Goal: Information Seeking & Learning: Learn about a topic

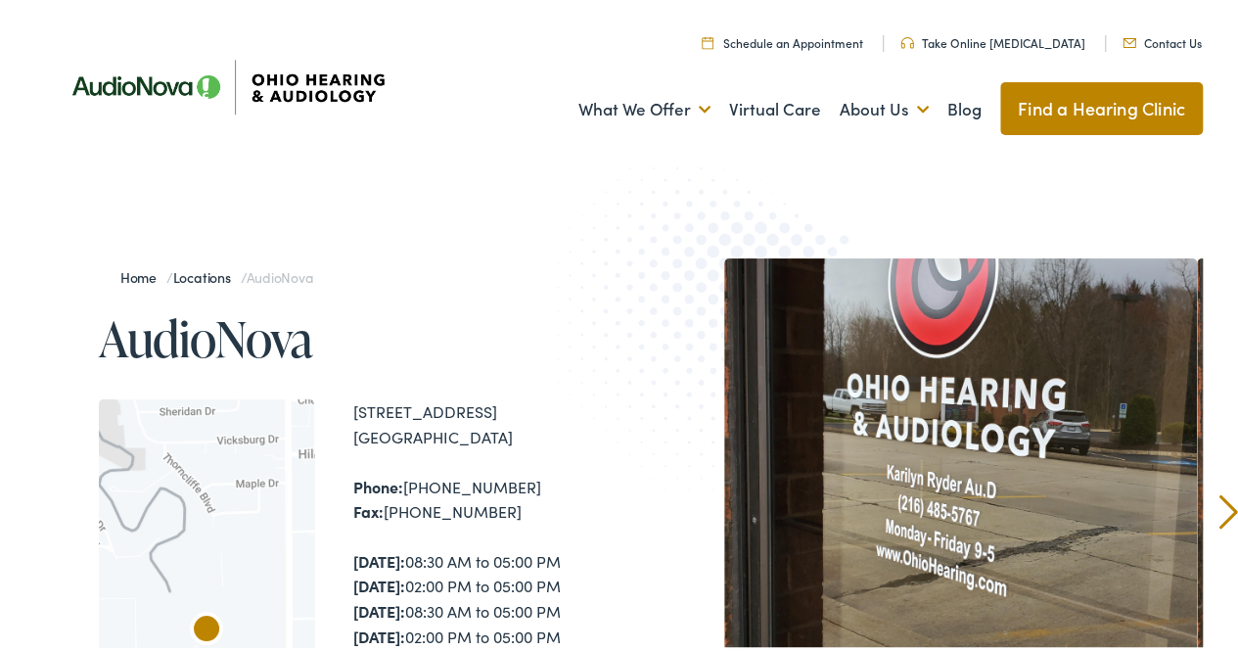
click at [635, 473] on img at bounding box center [725, 337] width 383 height 418
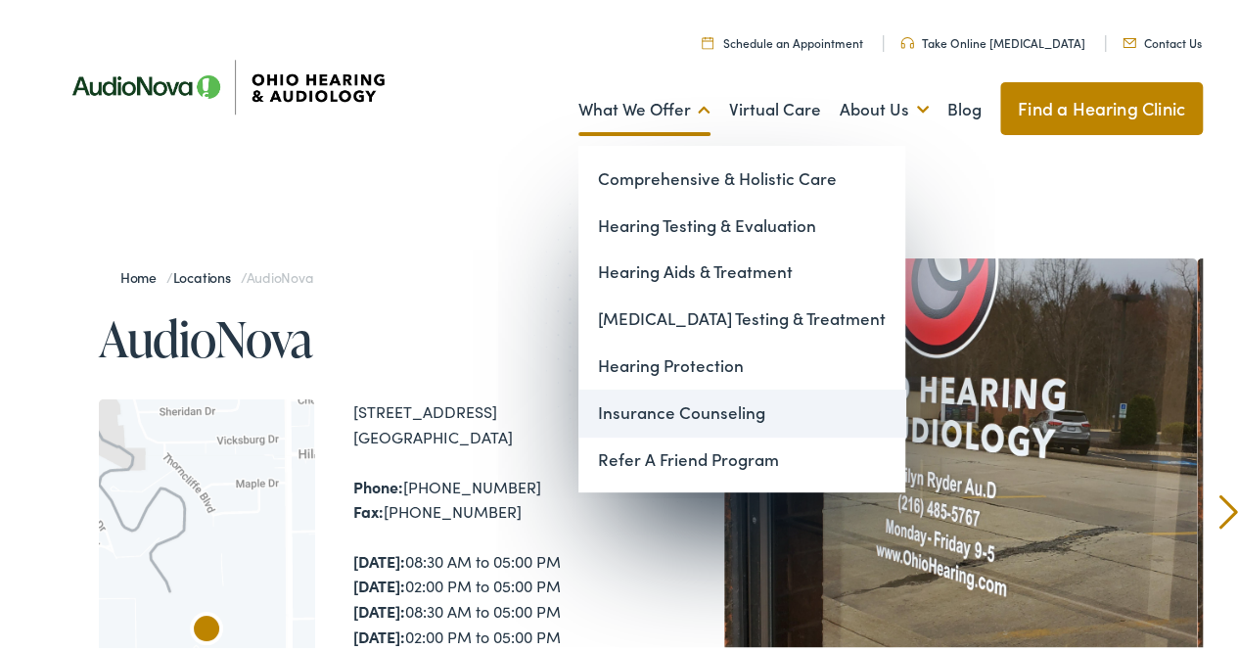
click at [635, 413] on link "Insurance Counseling" at bounding box center [742, 409] width 327 height 47
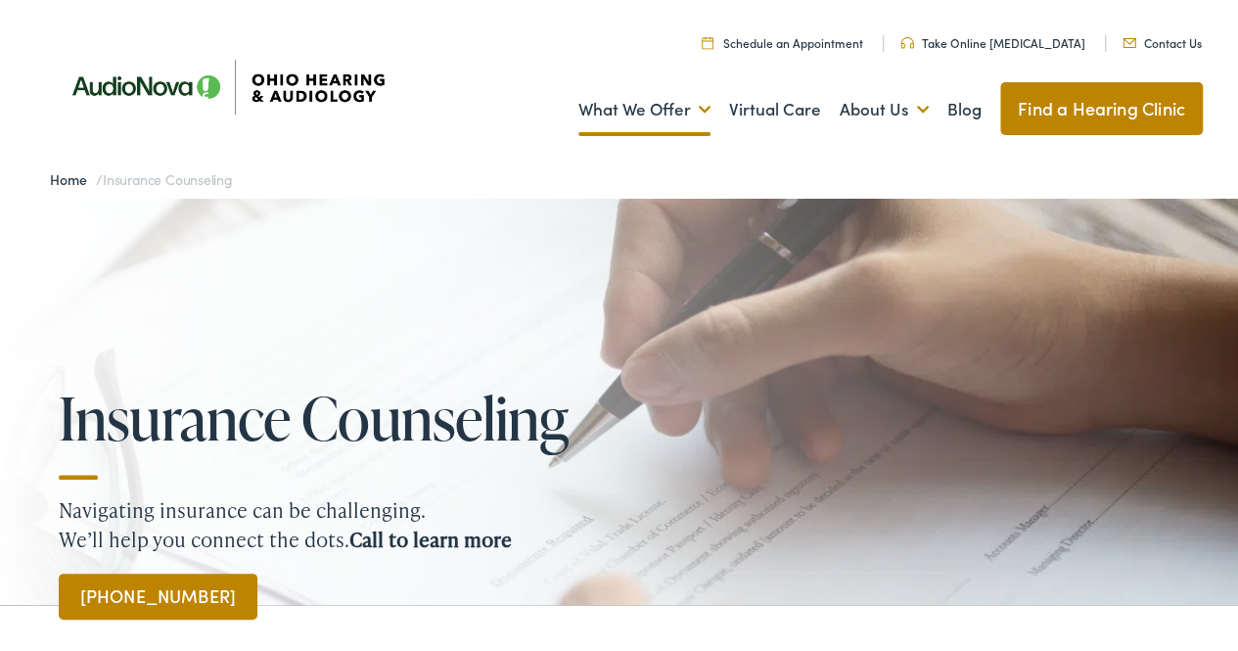
click at [834, 441] on div "Insurance Counseling Navigating insurance can be challenging. We’ll help you co…" at bounding box center [626, 498] width 1253 height 263
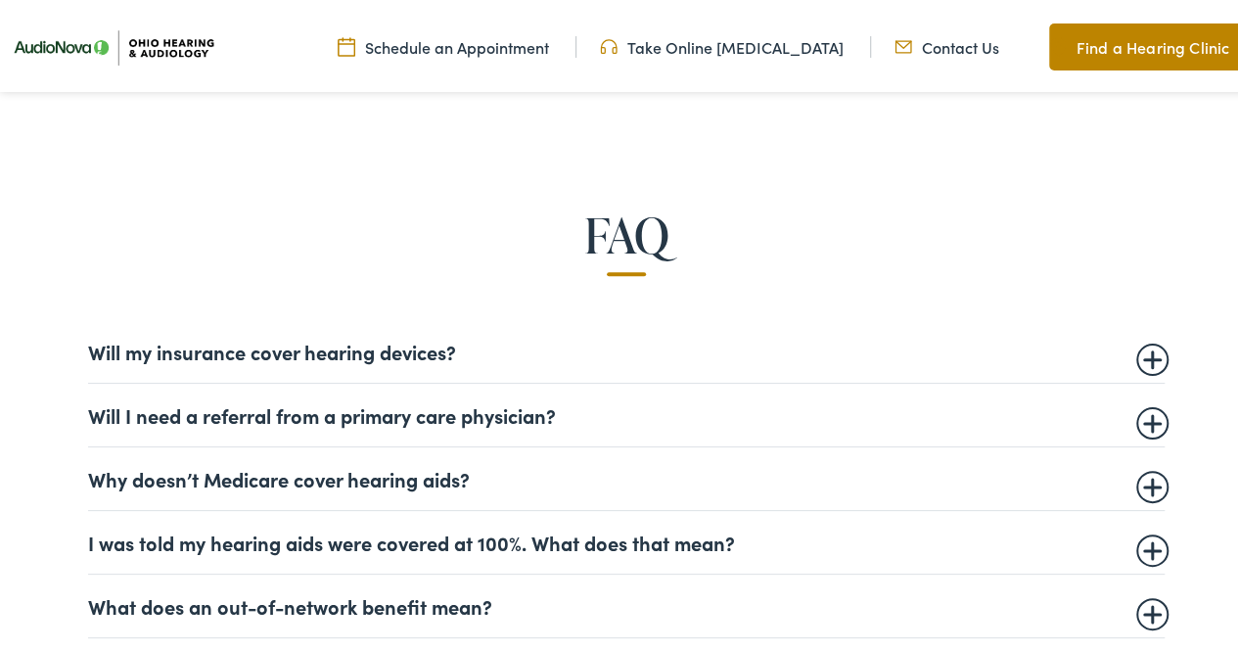
scroll to position [1068, 0]
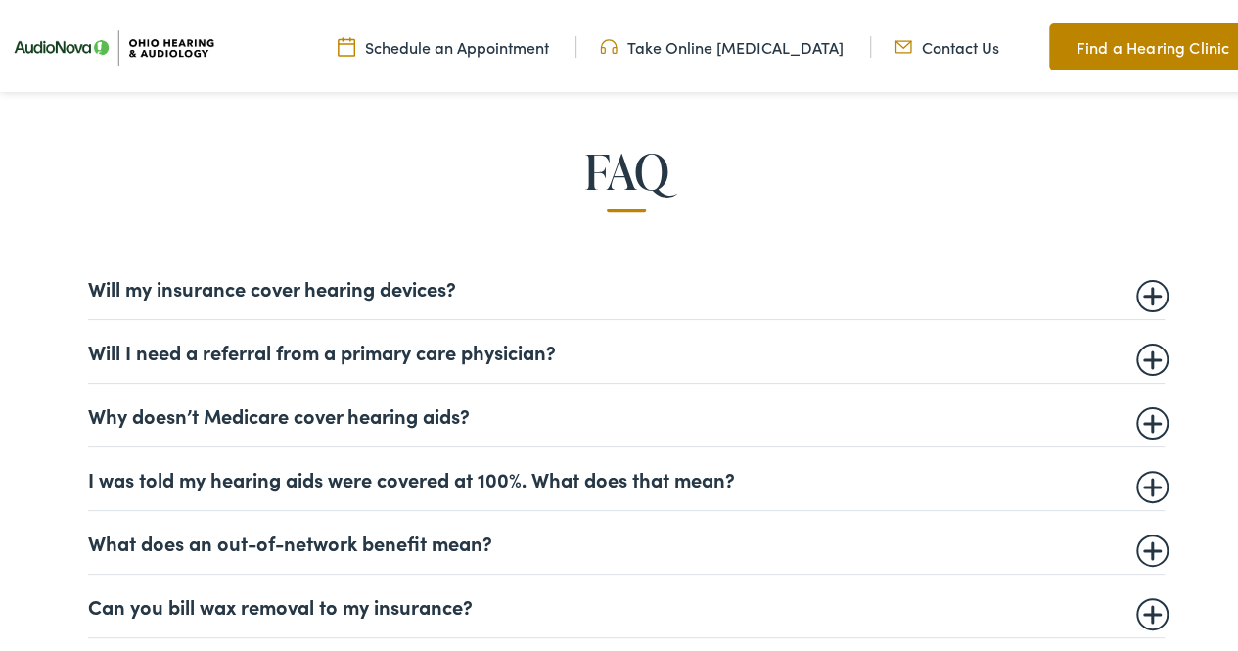
click at [1144, 419] on summary "Why doesn’t Medicare cover hearing aids?" at bounding box center [626, 410] width 1077 height 23
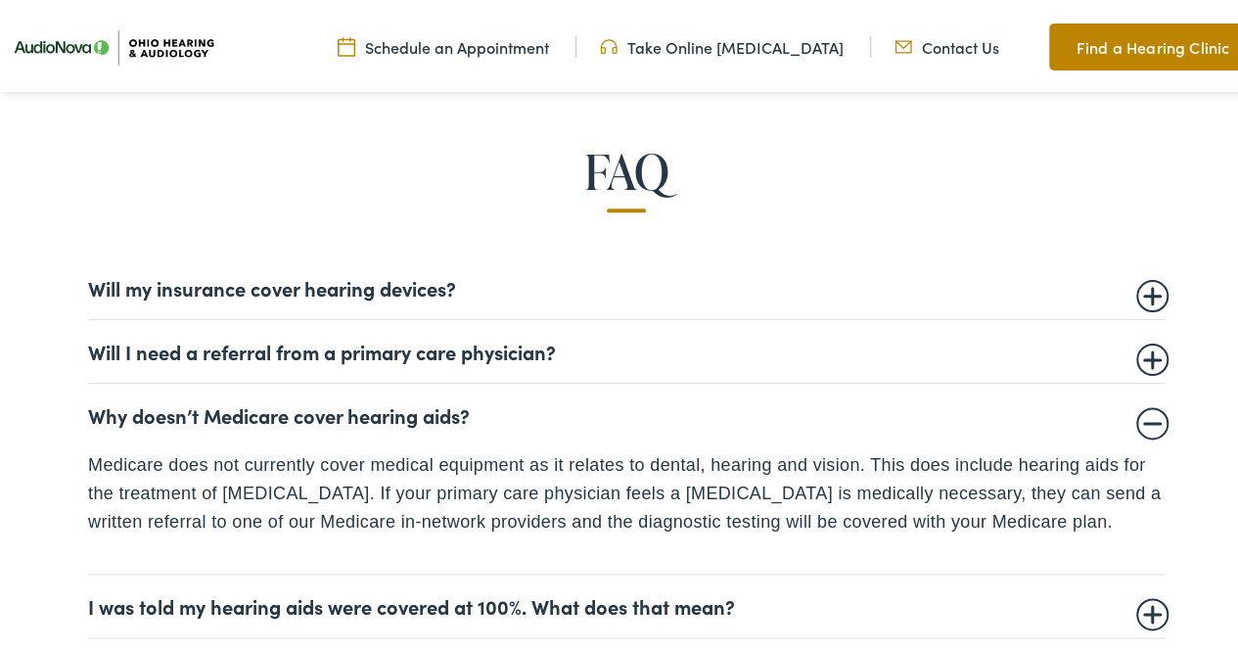
click at [1078, 571] on details "I was told my hearing aids were covered at 100%. What does that mean? In most c…" at bounding box center [626, 603] width 1077 height 64
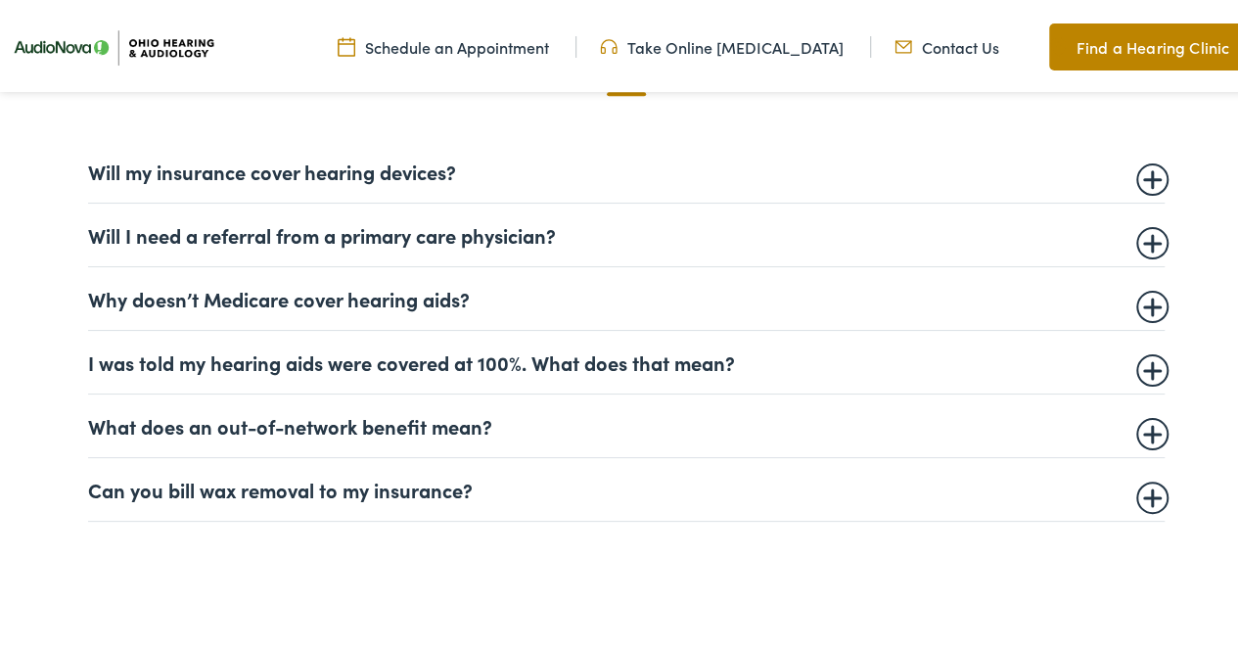
scroll to position [1191, 0]
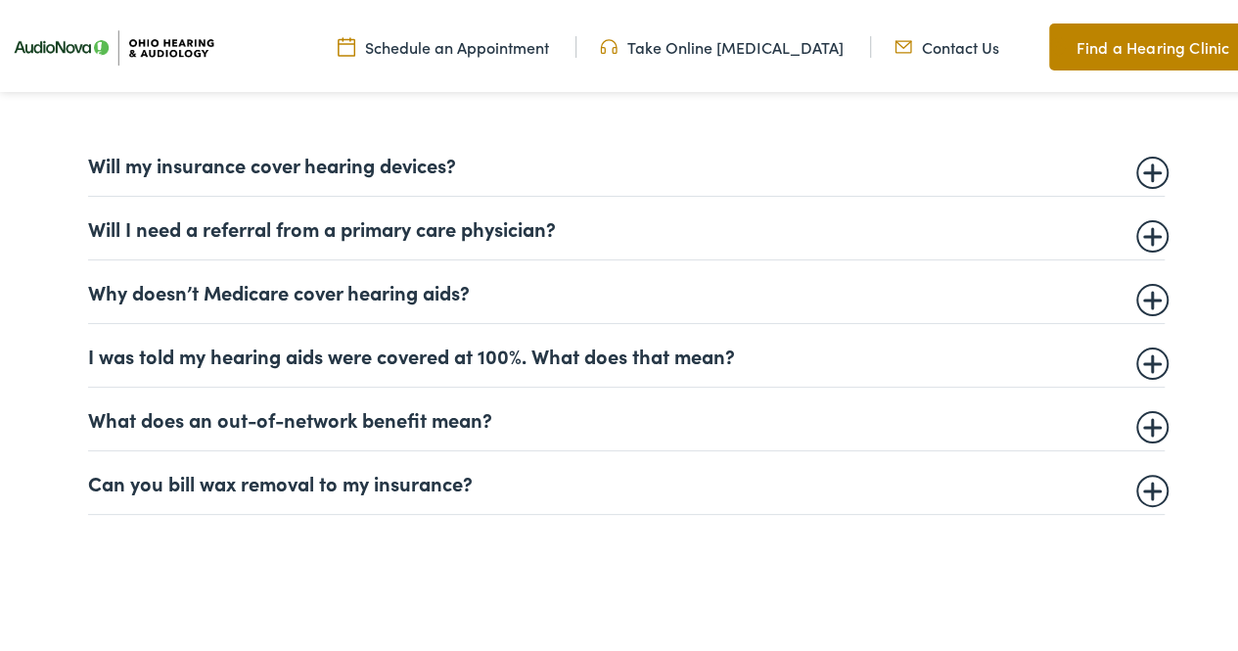
click at [1145, 168] on summary "Will my insurance cover hearing devices?" at bounding box center [626, 160] width 1077 height 23
